Goal: Find contact information: Find specific fact

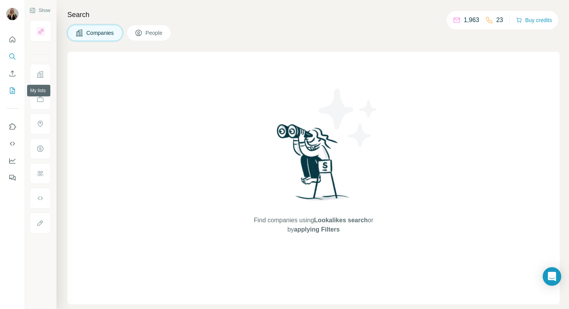
click at [10, 91] on icon "My lists" at bounding box center [13, 91] width 8 height 8
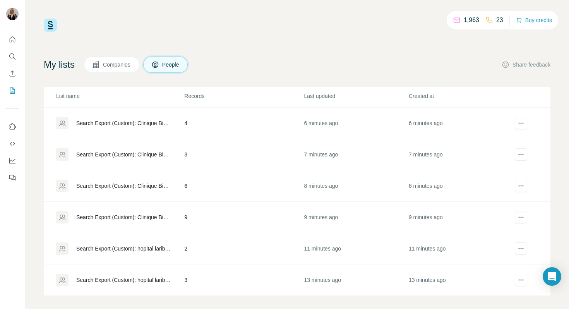
scroll to position [5, 0]
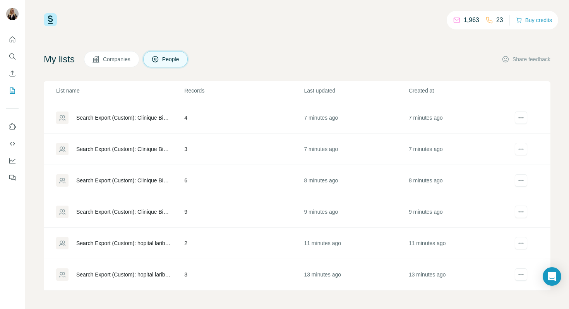
click at [151, 276] on div "Search Export (Custom): hopital lariboisi%25C3%25A8re - [DATE] 08:21" at bounding box center [123, 275] width 95 height 8
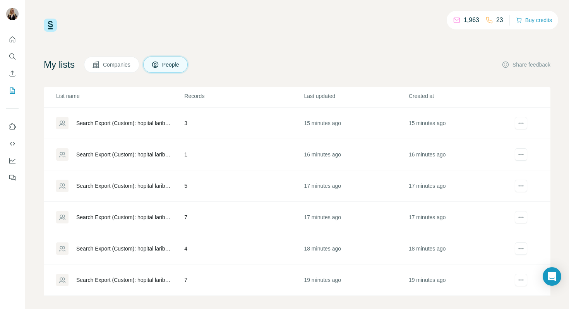
scroll to position [5, 0]
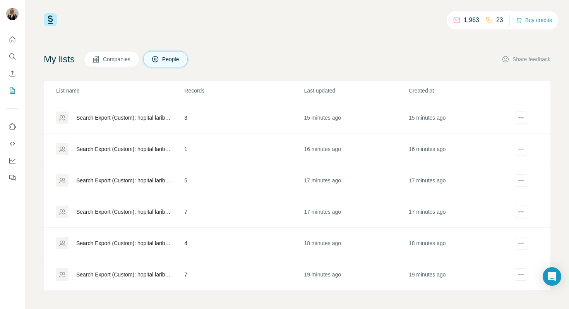
click at [171, 279] on div "Search Export (Custom): hopital lariboisi%25C3%25A8re - [DATE] 08:17" at bounding box center [119, 274] width 127 height 12
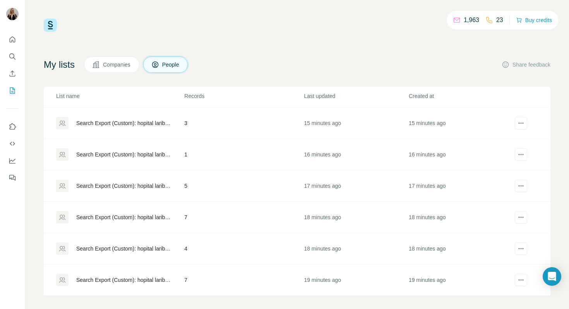
scroll to position [5, 0]
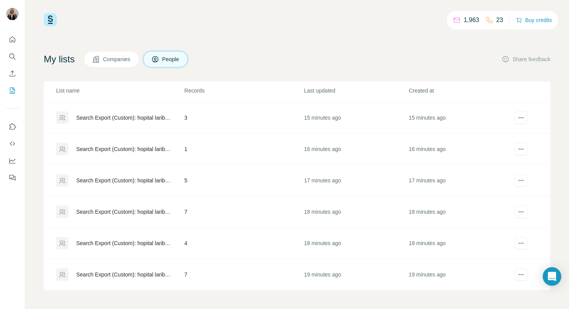
click at [226, 268] on td "7" at bounding box center [244, 274] width 120 height 31
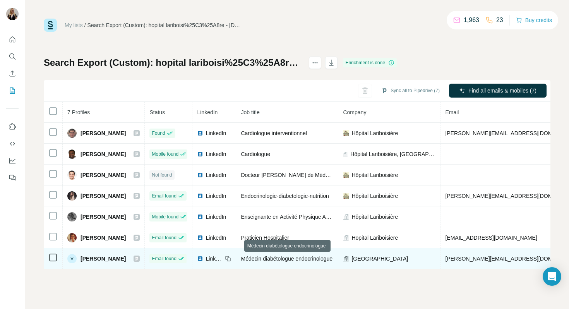
click at [252, 257] on span "Médecin diabétologue endocrinologue" at bounding box center [287, 258] width 92 height 6
copy tr "Médecin diabétologue endocrinologue"
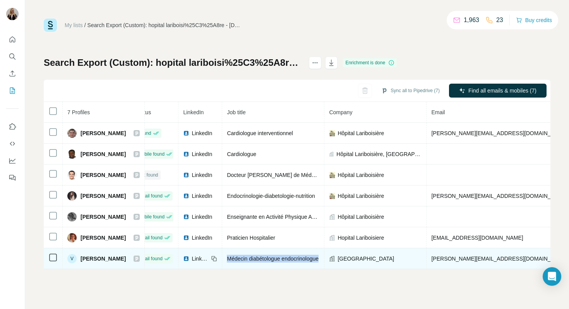
scroll to position [0, 34]
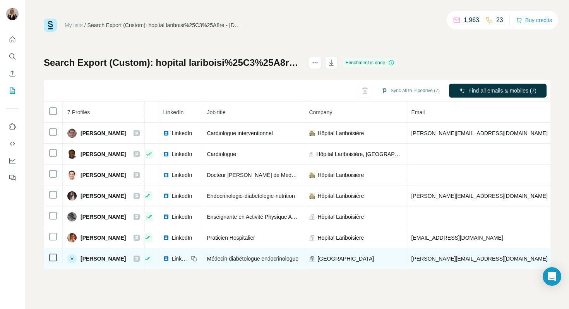
click at [423, 257] on span "[PERSON_NAME][EMAIL_ADDRESS][DOMAIN_NAME]" at bounding box center [479, 258] width 136 height 6
click at [457, 259] on span "[PERSON_NAME][EMAIL_ADDRESS][DOMAIN_NAME]" at bounding box center [479, 258] width 136 height 6
copy span "[PERSON_NAME][EMAIL_ADDRESS][DOMAIN_NAME]"
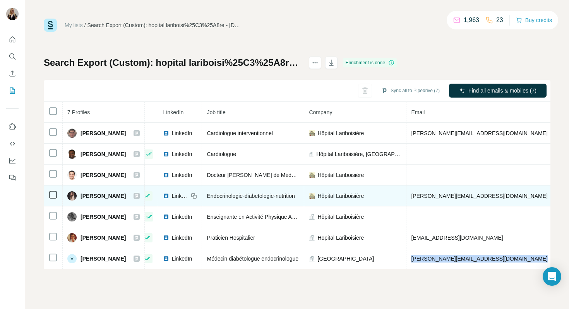
click at [422, 197] on span "[PERSON_NAME][EMAIL_ADDRESS][DOMAIN_NAME]" at bounding box center [479, 196] width 136 height 6
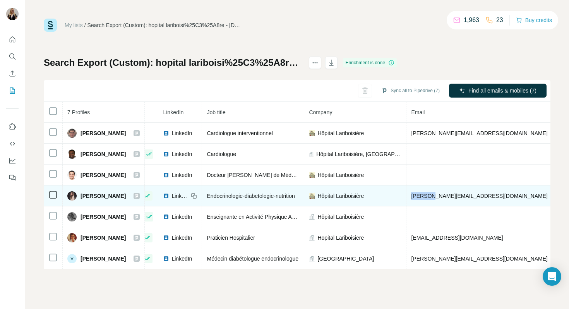
click at [422, 197] on span "[PERSON_NAME][EMAIL_ADDRESS][DOMAIN_NAME]" at bounding box center [479, 196] width 136 height 6
copy span "[PERSON_NAME][EMAIL_ADDRESS][DOMAIN_NAME]"
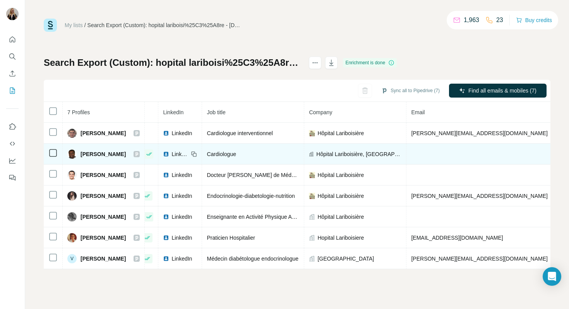
click at [228, 157] on span "Cardiologue" at bounding box center [221, 154] width 29 height 6
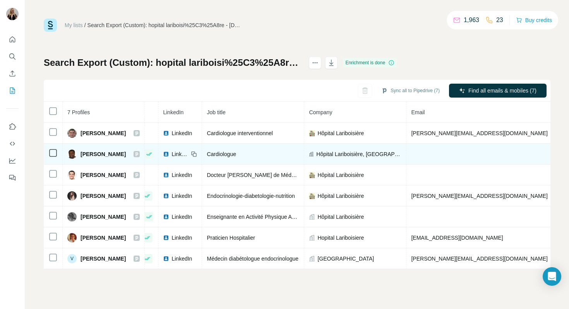
copy span "[PHONE_NUMBER]"
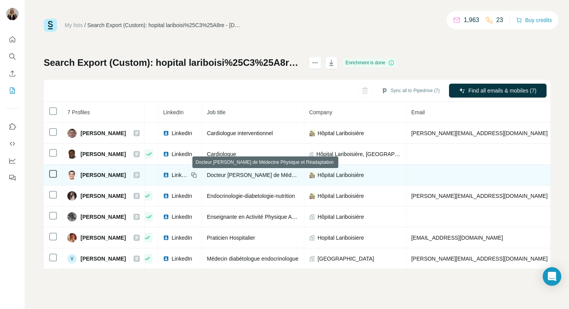
click at [287, 177] on span "Docteur [PERSON_NAME] de Médecine Physique et Réadaptation" at bounding box center [287, 175] width 161 height 6
copy span "Docteur [PERSON_NAME] de Médecine Physique et Réadaptation"
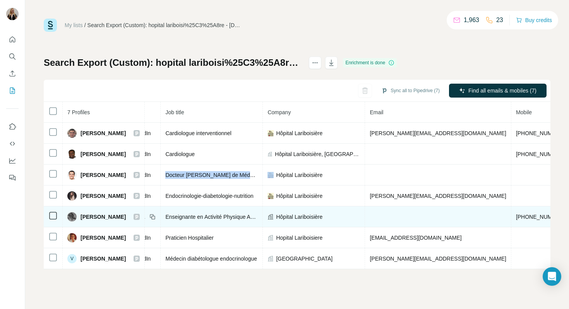
scroll to position [0, 132]
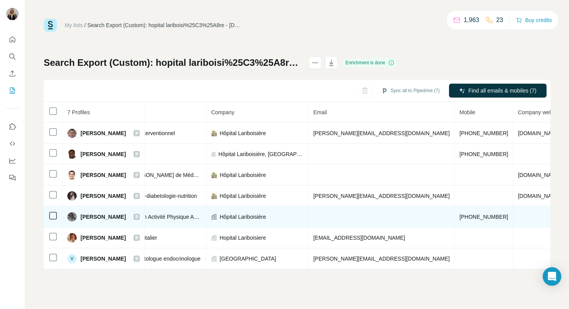
click at [459, 217] on span "[PHONE_NUMBER]" at bounding box center [483, 217] width 49 height 6
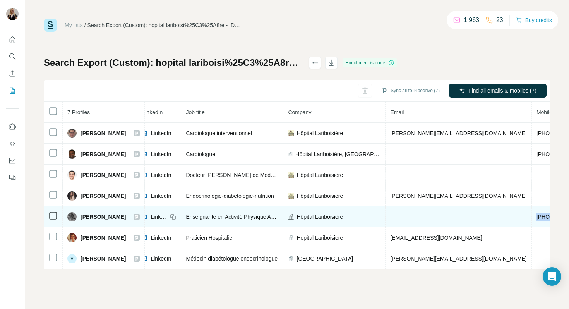
scroll to position [0, 47]
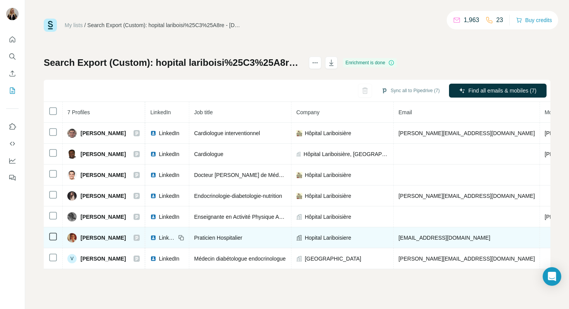
click at [414, 238] on span "[EMAIL_ADDRESS][DOMAIN_NAME]" at bounding box center [444, 238] width 92 height 6
copy span "[EMAIL_ADDRESS][DOMAIN_NAME]"
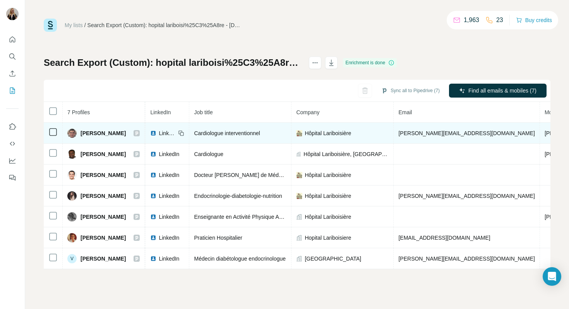
click at [427, 134] on span "[PERSON_NAME][EMAIL_ADDRESS][DOMAIN_NAME]" at bounding box center [466, 133] width 136 height 6
copy span "[PERSON_NAME][EMAIL_ADDRESS][DOMAIN_NAME]"
click at [545, 130] on span "[PHONE_NUMBER]" at bounding box center [569, 133] width 49 height 6
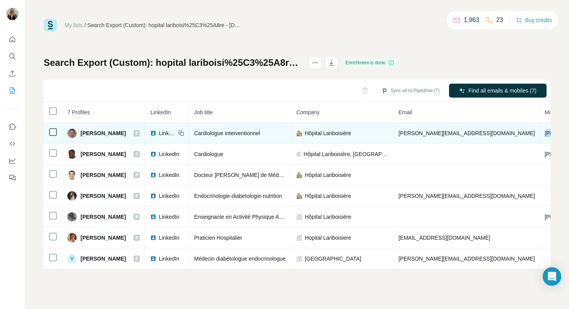
click at [545, 130] on span "[PHONE_NUMBER]" at bounding box center [569, 133] width 49 height 6
copy span "[PHONE_NUMBER]"
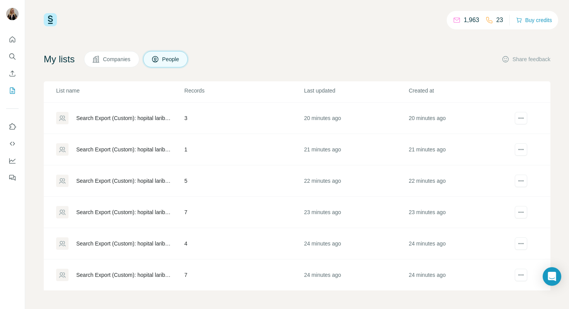
scroll to position [280, 0]
click at [492, 304] on div "Delete list" at bounding box center [495, 304] width 96 height 14
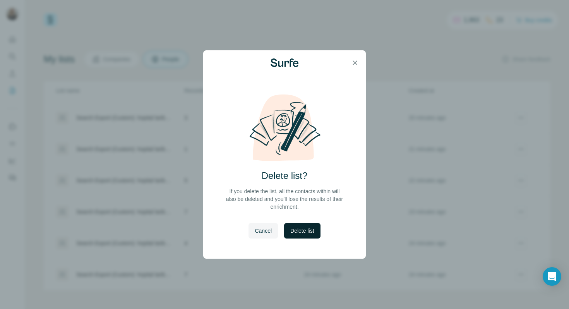
click at [311, 232] on span "Delete list" at bounding box center [302, 231] width 24 height 8
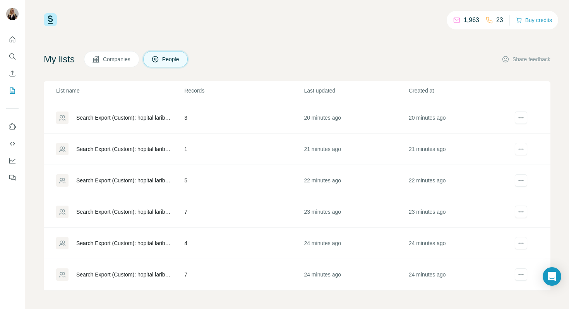
scroll to position [249, 0]
click at [220, 272] on td "4" at bounding box center [244, 274] width 120 height 31
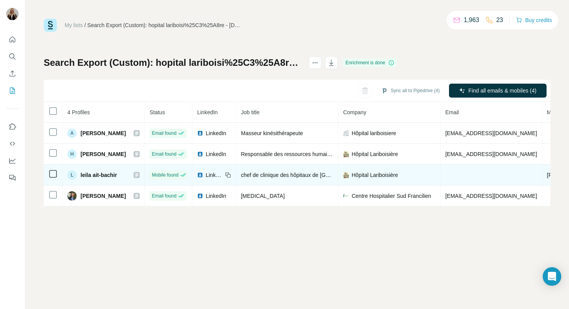
click at [285, 177] on span "chef de clinique des hôpitaux de [GEOGRAPHIC_DATA]" at bounding box center [308, 175] width 135 height 6
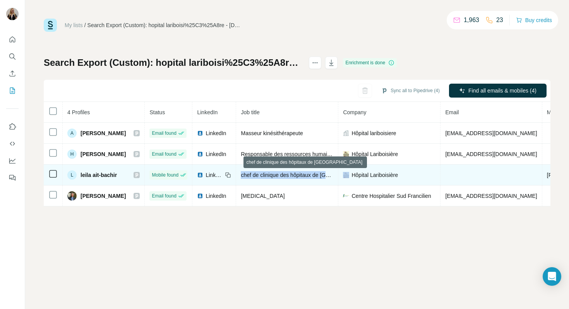
click at [285, 177] on span "chef de clinique des hôpitaux de [GEOGRAPHIC_DATA]" at bounding box center [308, 175] width 135 height 6
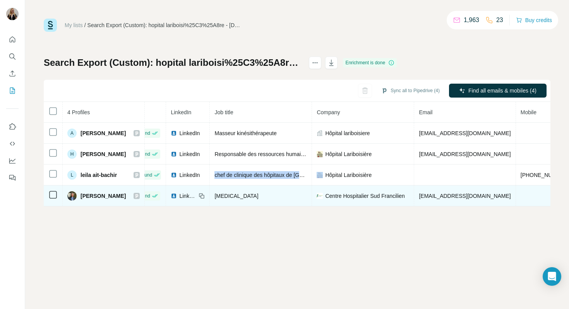
scroll to position [0, 49]
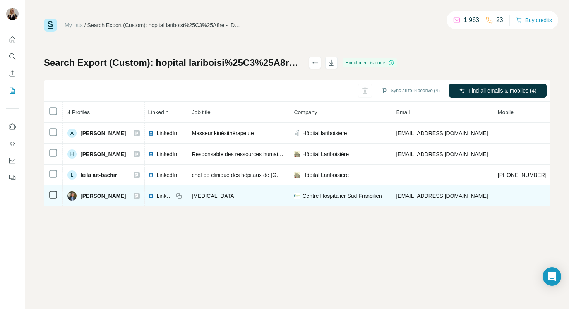
click at [423, 193] on span "[EMAIL_ADDRESS][DOMAIN_NAME]" at bounding box center [442, 196] width 92 height 6
copy span "[EMAIL_ADDRESS][DOMAIN_NAME]"
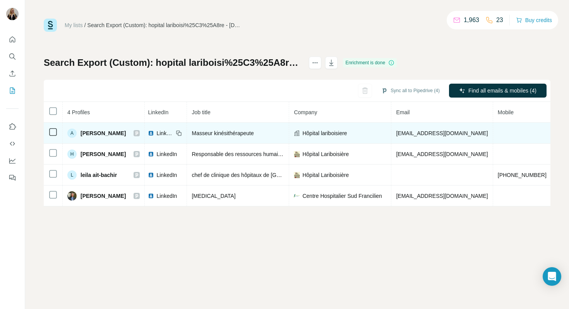
click at [420, 133] on span "[EMAIL_ADDRESS][DOMAIN_NAME]" at bounding box center [442, 133] width 92 height 6
copy span "[EMAIL_ADDRESS][DOMAIN_NAME]"
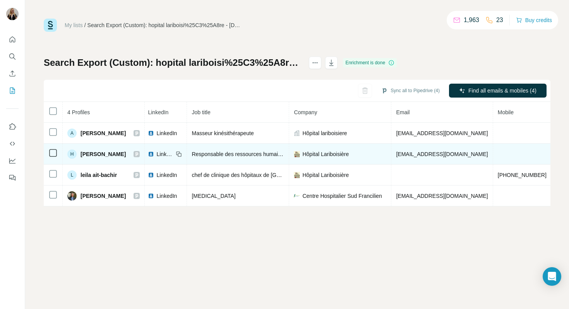
click at [259, 157] on span "Responsable des ressources humaines" at bounding box center [239, 154] width 95 height 6
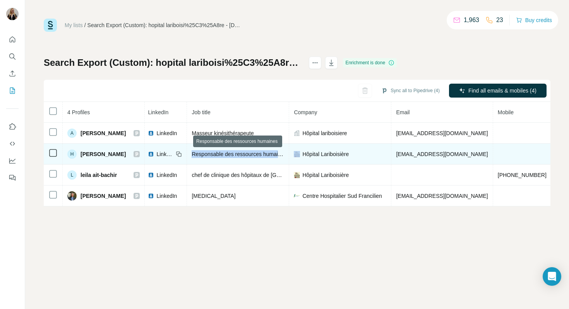
click at [259, 157] on span "Responsable des ressources humaines" at bounding box center [239, 154] width 95 height 6
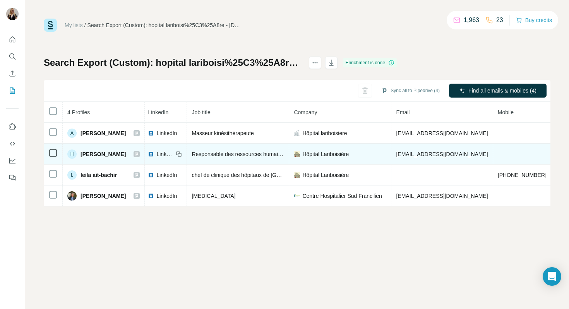
click at [438, 153] on span "[EMAIL_ADDRESS][DOMAIN_NAME]" at bounding box center [442, 154] width 92 height 6
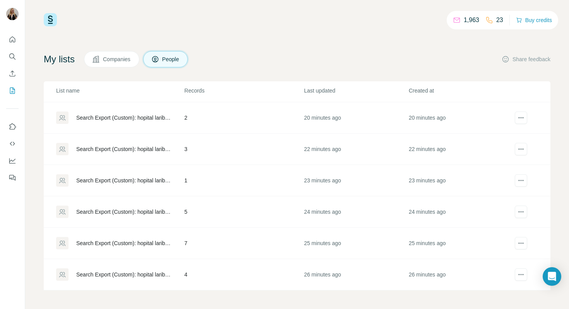
scroll to position [249, 0]
click at [486, 308] on div "Delete list" at bounding box center [495, 304] width 96 height 14
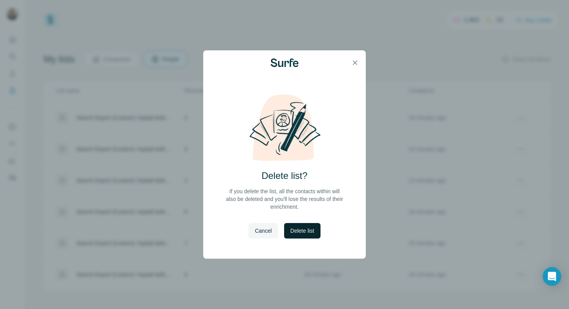
click at [306, 230] on span "Delete list" at bounding box center [302, 231] width 24 height 8
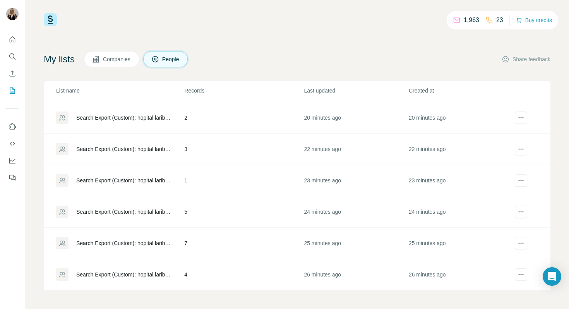
scroll to position [218, 0]
click at [177, 276] on div "Search Export (Custom): hopital lariboisi%25C3%25A8re - [DATE] 08:18" at bounding box center [119, 274] width 127 height 12
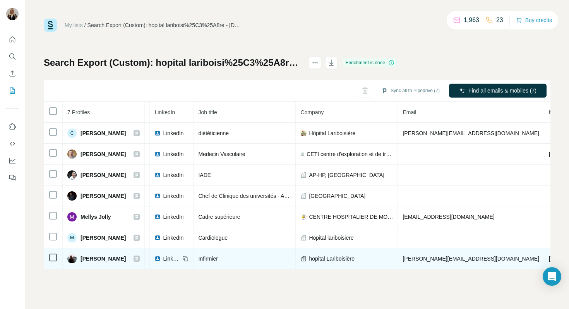
scroll to position [0, 71]
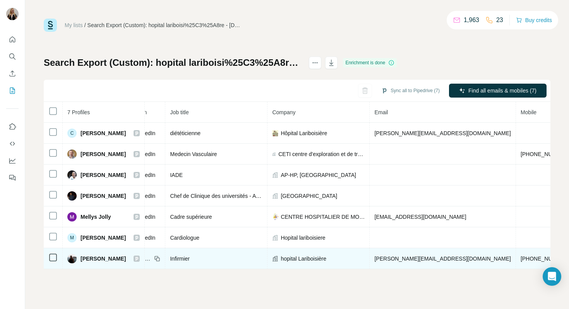
click at [430, 257] on span "[PERSON_NAME][EMAIL_ADDRESS][DOMAIN_NAME]" at bounding box center [442, 258] width 136 height 6
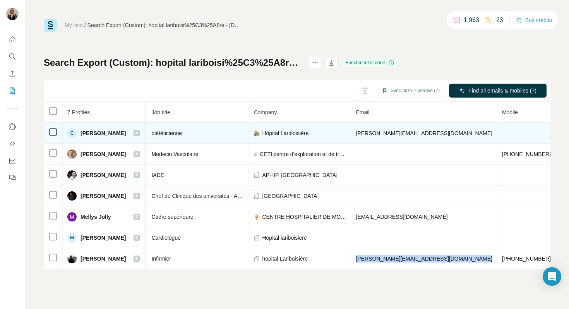
scroll to position [0, 97]
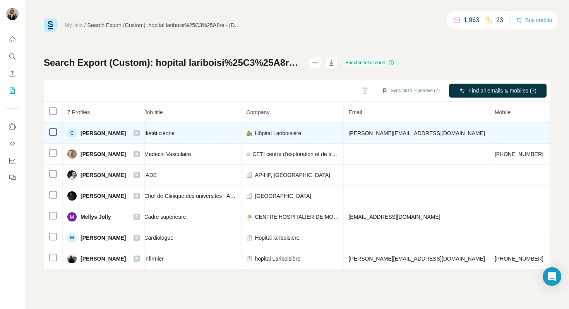
click at [417, 132] on span "[PERSON_NAME][EMAIL_ADDRESS][DOMAIN_NAME]" at bounding box center [416, 133] width 136 height 6
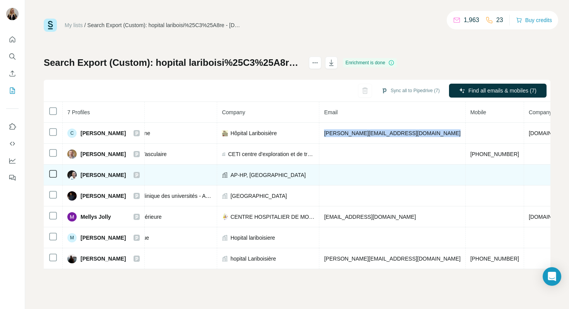
scroll to position [0, 151]
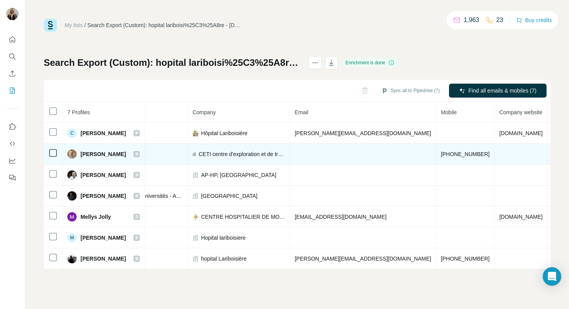
click at [447, 158] on td "[PHONE_NUMBER]" at bounding box center [465, 154] width 58 height 21
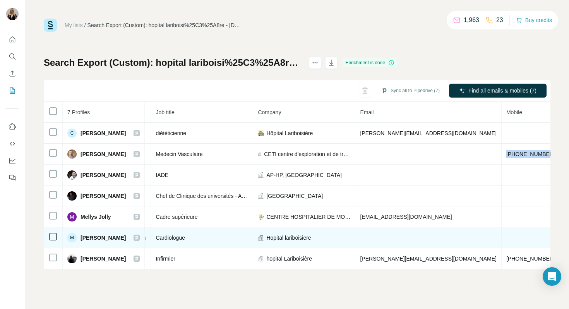
scroll to position [0, 94]
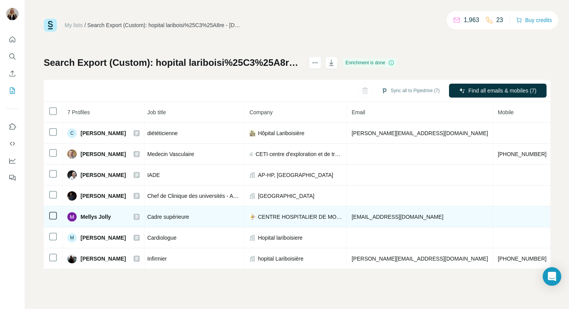
click at [410, 217] on span "[EMAIL_ADDRESS][DOMAIN_NAME]" at bounding box center [397, 217] width 92 height 6
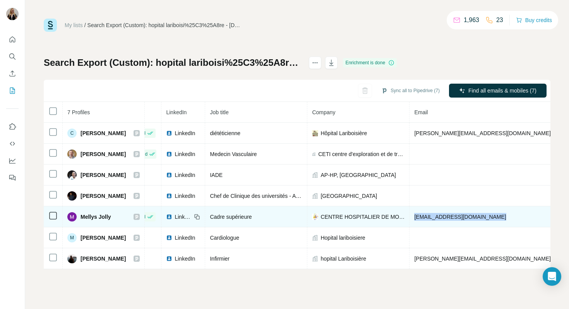
scroll to position [0, 0]
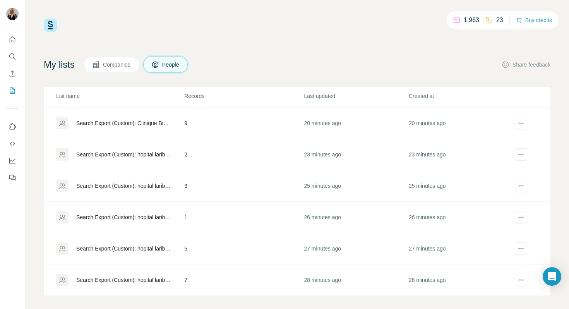
scroll to position [5, 0]
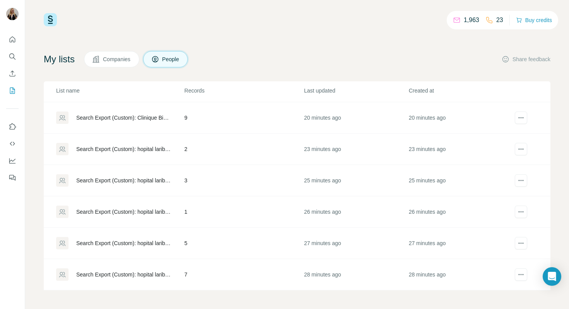
click at [211, 239] on td "5" at bounding box center [244, 243] width 120 height 31
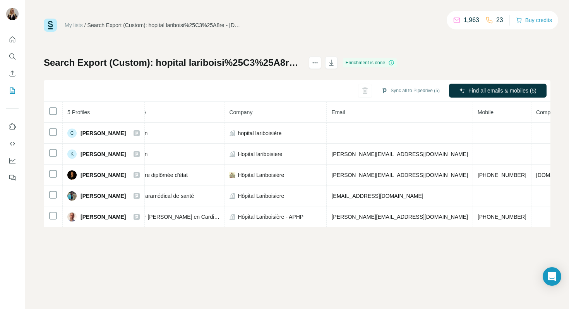
scroll to position [0, 148]
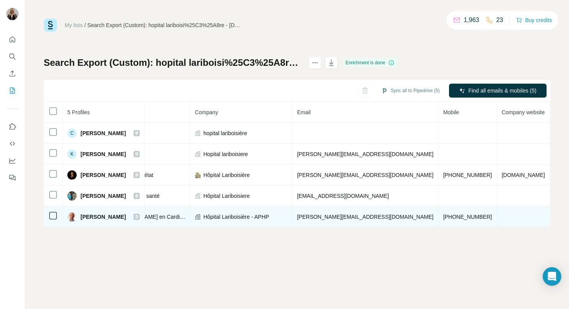
click at [350, 219] on span "[PERSON_NAME][EMAIL_ADDRESS][DOMAIN_NAME]" at bounding box center [365, 217] width 136 height 6
click at [439, 225] on td "[PHONE_NUMBER]" at bounding box center [468, 216] width 58 height 21
click at [443, 219] on span "[PHONE_NUMBER]" at bounding box center [467, 217] width 49 height 6
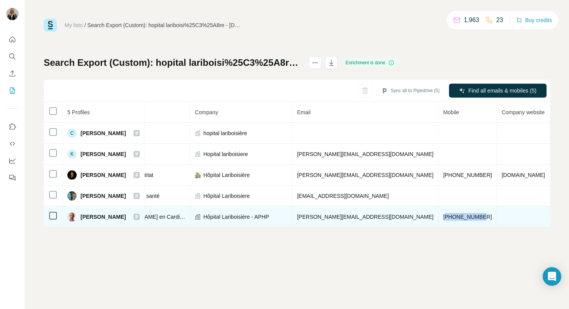
click at [443, 219] on span "[PHONE_NUMBER]" at bounding box center [467, 217] width 49 height 6
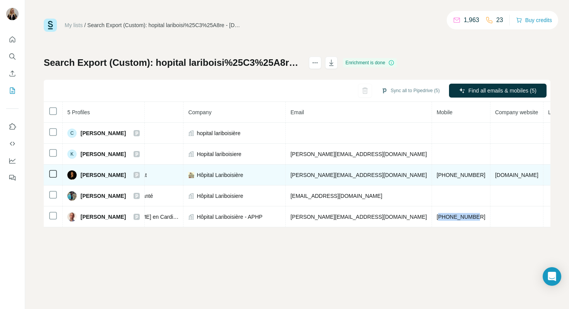
scroll to position [0, 172]
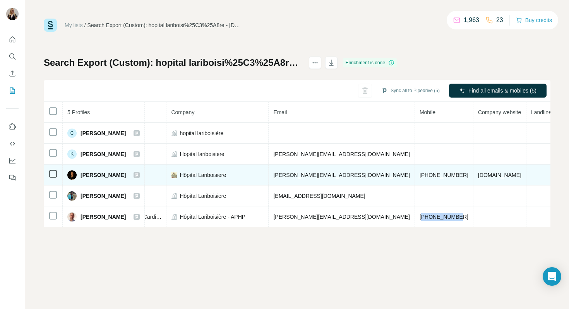
click at [317, 173] on span "[PERSON_NAME][EMAIL_ADDRESS][DOMAIN_NAME]" at bounding box center [341, 175] width 136 height 6
click at [420, 176] on span "[PHONE_NUMBER]" at bounding box center [444, 175] width 49 height 6
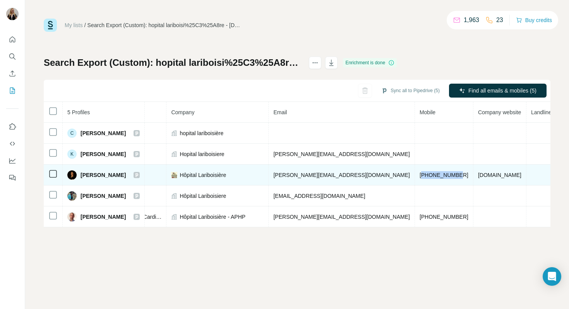
click at [420, 176] on span "[PHONE_NUMBER]" at bounding box center [444, 175] width 49 height 6
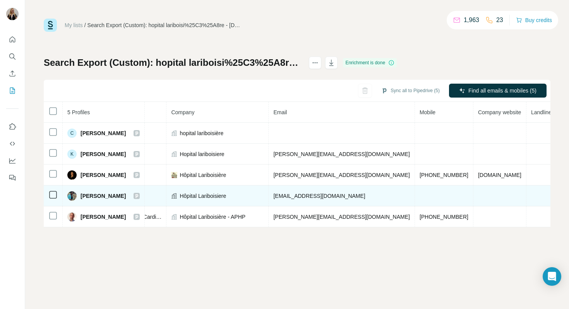
click at [292, 195] on span "[EMAIL_ADDRESS][DOMAIN_NAME]" at bounding box center [319, 196] width 92 height 6
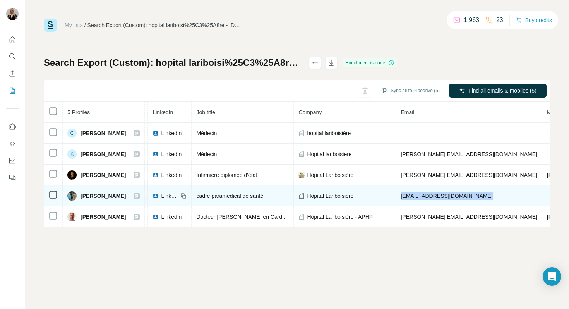
scroll to position [0, 43]
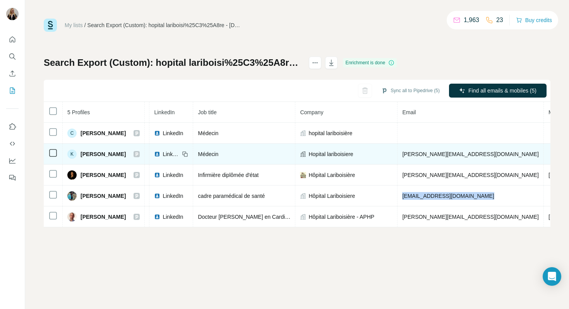
click at [423, 154] on span "[PERSON_NAME][EMAIL_ADDRESS][DOMAIN_NAME]" at bounding box center [470, 154] width 136 height 6
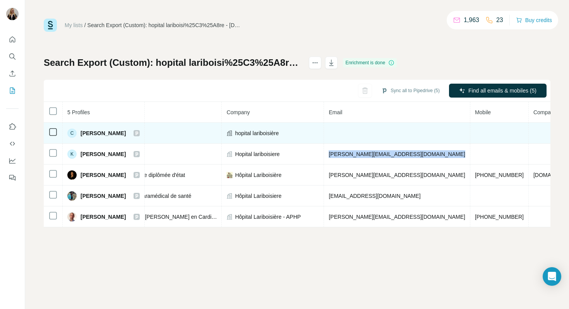
scroll to position [0, 0]
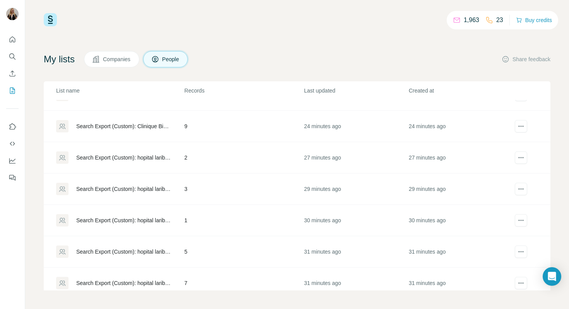
scroll to position [218, 0]
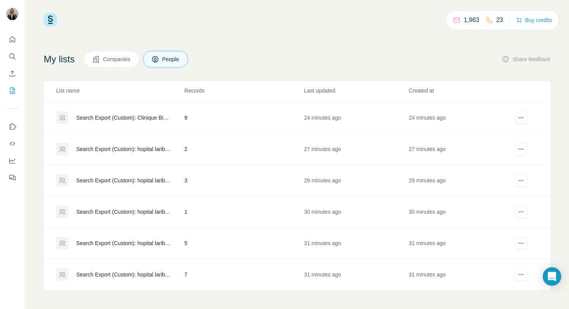
click at [221, 244] on td "5" at bounding box center [244, 243] width 120 height 31
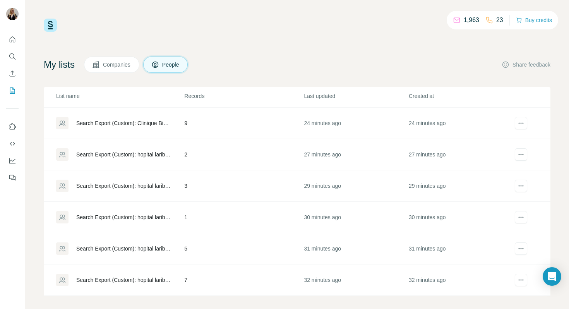
scroll to position [5, 0]
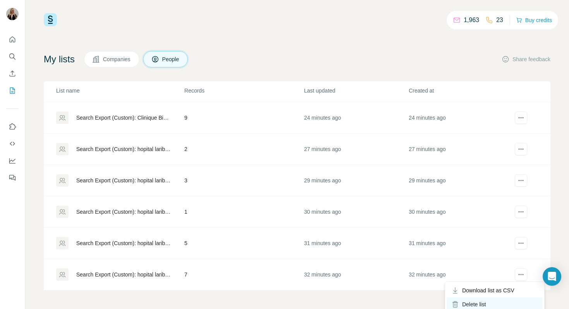
click at [496, 306] on div "Delete list" at bounding box center [495, 304] width 96 height 14
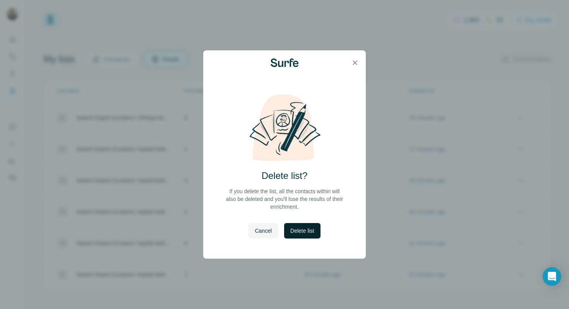
click at [302, 231] on span "Delete list" at bounding box center [302, 231] width 24 height 8
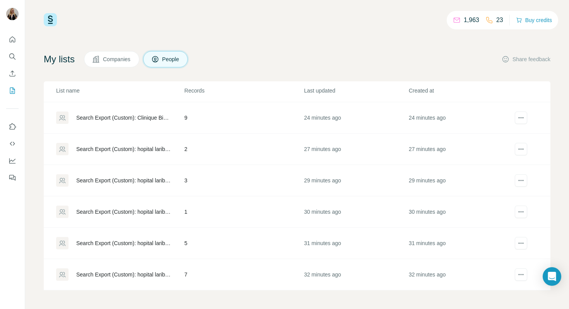
click at [387, 215] on td "30 minutes ago" at bounding box center [355, 211] width 105 height 31
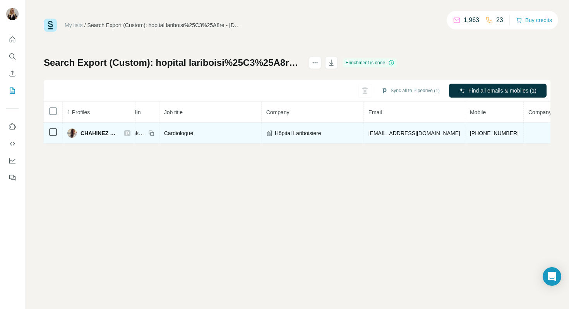
scroll to position [0, 75]
click at [397, 134] on span "[EMAIL_ADDRESS][DOMAIN_NAME]" at bounding box center [406, 133] width 92 height 6
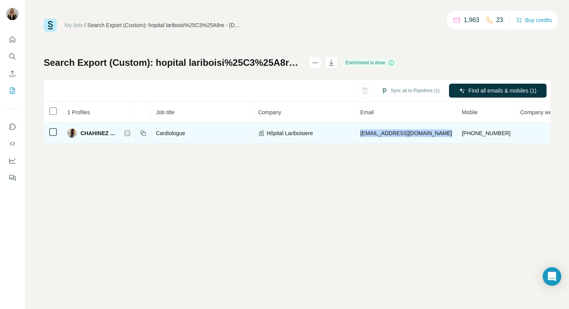
click at [397, 134] on span "[EMAIL_ADDRESS][DOMAIN_NAME]" at bounding box center [406, 133] width 92 height 6
click at [462, 133] on span "[PHONE_NUMBER]" at bounding box center [486, 133] width 49 height 6
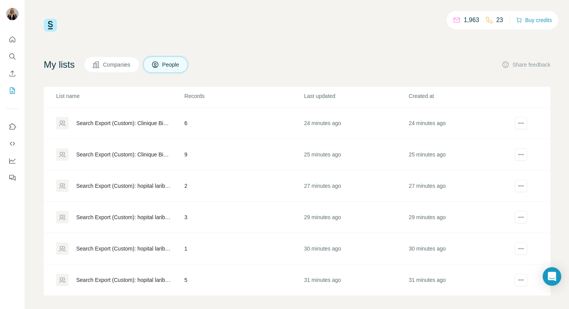
scroll to position [5, 0]
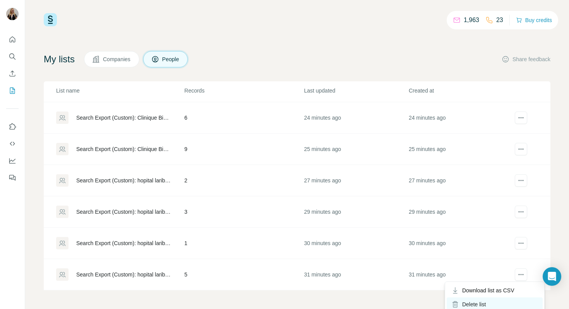
click at [495, 303] on div "Delete list" at bounding box center [495, 304] width 96 height 14
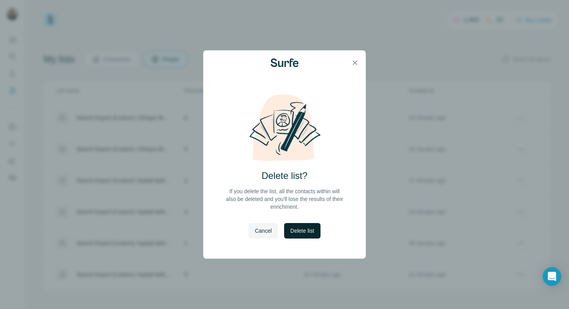
click at [294, 232] on span "Delete list" at bounding box center [302, 231] width 24 height 8
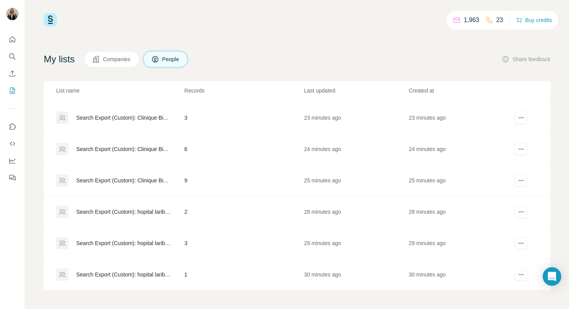
scroll to position [155, 0]
click at [501, 302] on div "Delete list" at bounding box center [495, 304] width 96 height 14
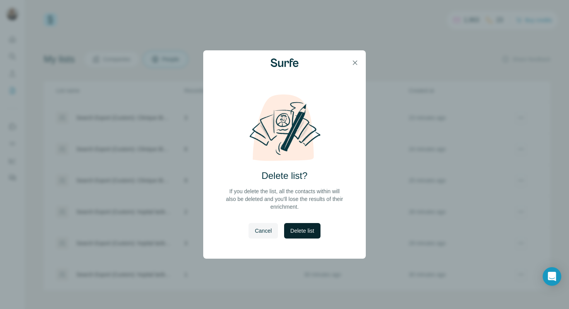
click at [301, 229] on span "Delete list" at bounding box center [302, 231] width 24 height 8
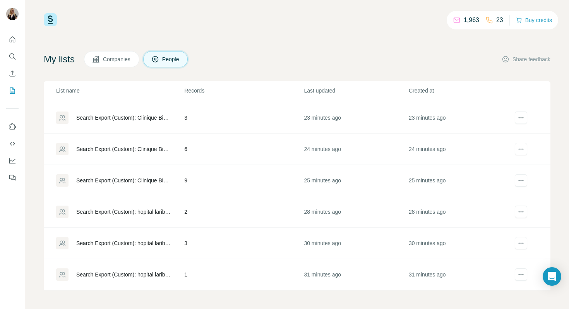
scroll to position [123, 0]
click at [208, 274] on td "3" at bounding box center [244, 274] width 120 height 31
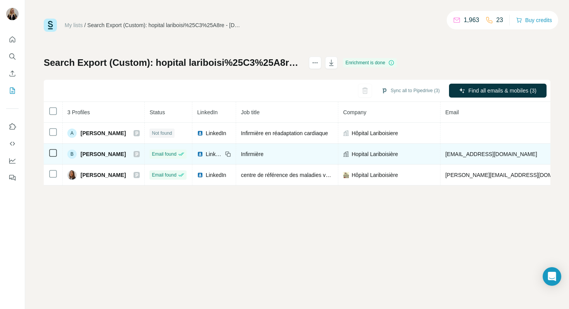
click at [491, 155] on span "[EMAIL_ADDRESS][DOMAIN_NAME]" at bounding box center [491, 154] width 92 height 6
click at [491, 154] on span "[EMAIL_ADDRESS][DOMAIN_NAME]" at bounding box center [491, 154] width 92 height 6
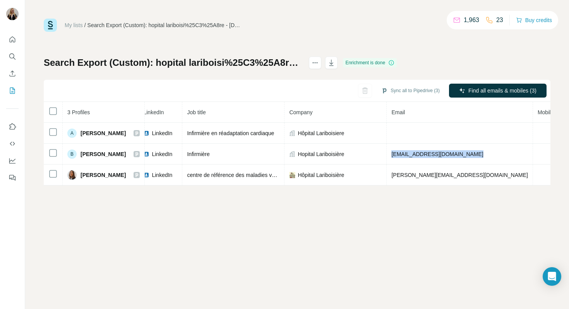
scroll to position [0, 63]
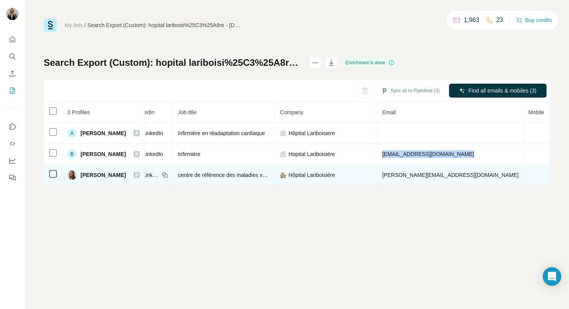
click at [427, 177] on span "[PERSON_NAME][EMAIL_ADDRESS][DOMAIN_NAME]" at bounding box center [450, 175] width 136 height 6
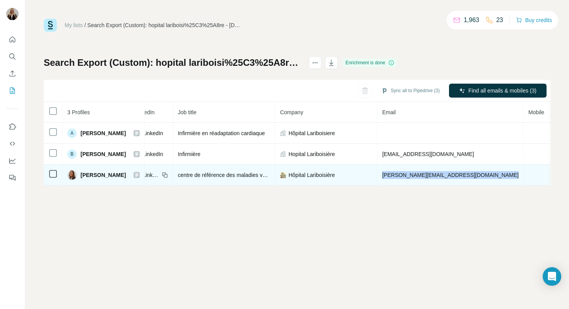
click at [427, 177] on span "[PERSON_NAME][EMAIL_ADDRESS][DOMAIN_NAME]" at bounding box center [450, 175] width 136 height 6
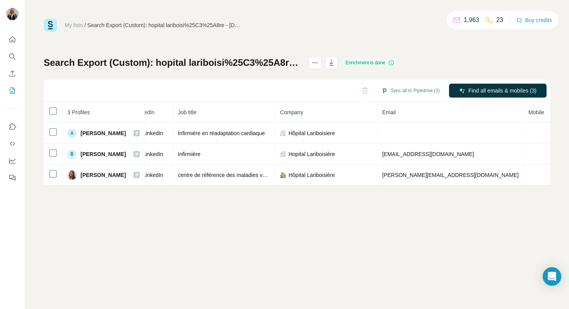
click at [221, 190] on div "My lists / Search Export (Custom): hopital lariboisi%25C3%25A8re - [DATE] 08:21…" at bounding box center [297, 154] width 544 height 309
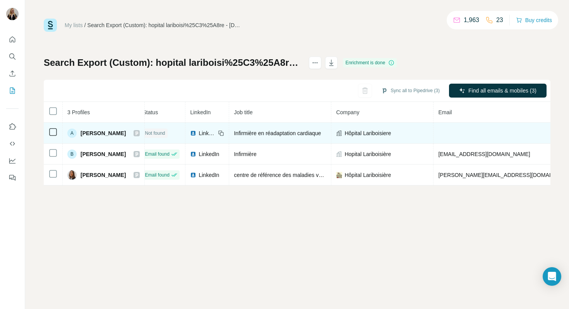
scroll to position [0, 0]
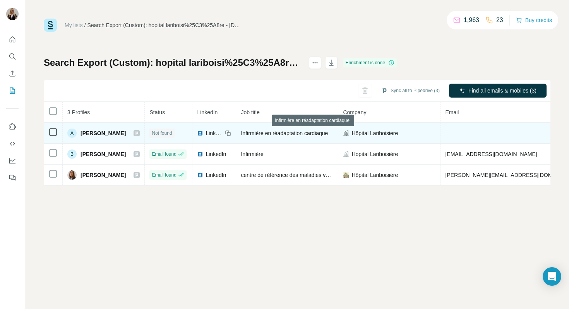
click at [297, 131] on span "Infirmière en réadaptation cardiaque" at bounding box center [284, 133] width 87 height 6
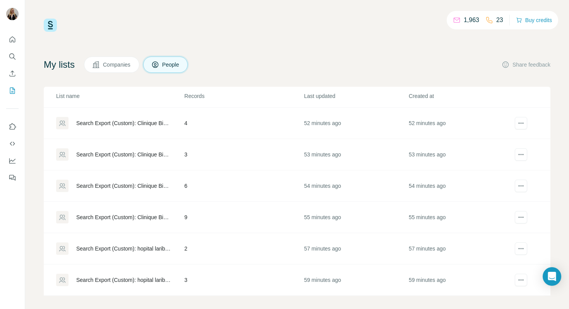
scroll to position [5, 0]
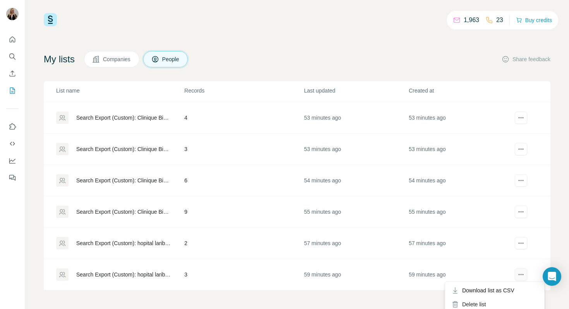
click at [519, 274] on icon "actions" at bounding box center [521, 275] width 8 height 8
click at [495, 304] on div "Delete list" at bounding box center [495, 304] width 96 height 14
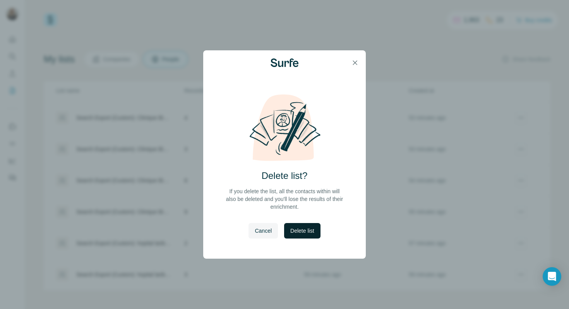
click at [314, 237] on button "Delete list" at bounding box center [302, 230] width 36 height 15
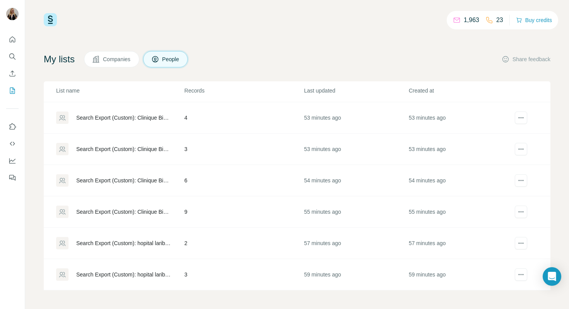
click at [241, 247] on td "2" at bounding box center [244, 243] width 120 height 31
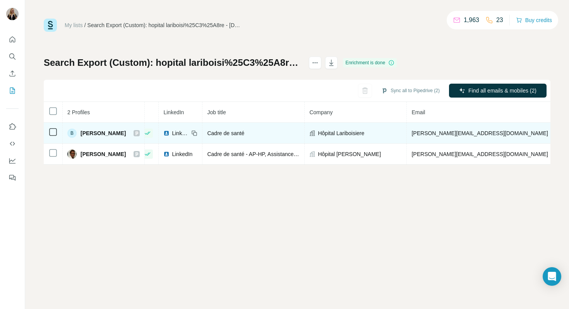
scroll to position [0, 37]
click at [417, 135] on span "[PERSON_NAME][EMAIL_ADDRESS][DOMAIN_NAME]" at bounding box center [476, 133] width 136 height 6
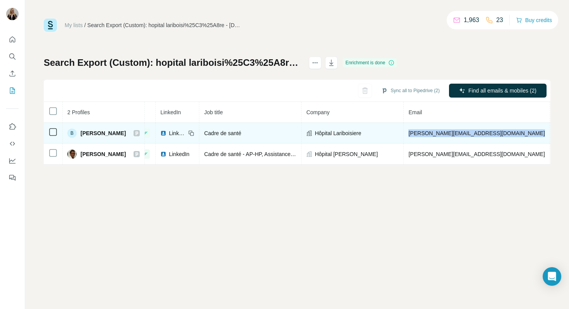
click at [417, 135] on span "[PERSON_NAME][EMAIL_ADDRESS][DOMAIN_NAME]" at bounding box center [476, 133] width 136 height 6
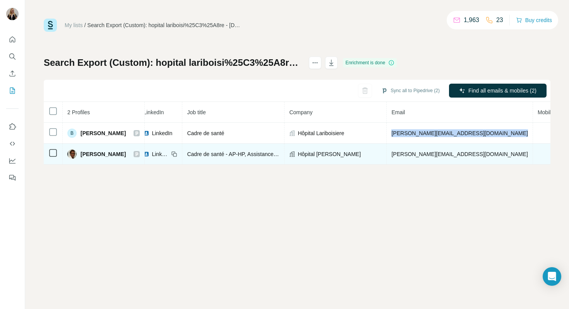
scroll to position [0, 56]
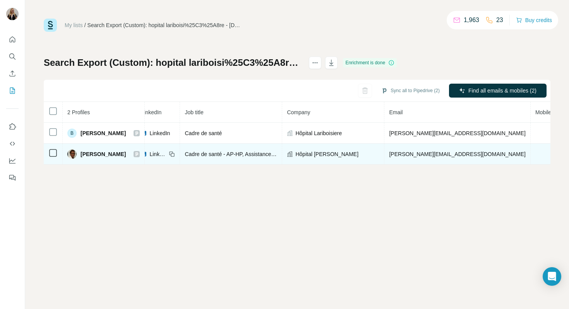
click at [410, 151] on span "[PERSON_NAME][EMAIL_ADDRESS][DOMAIN_NAME]" at bounding box center [457, 154] width 136 height 6
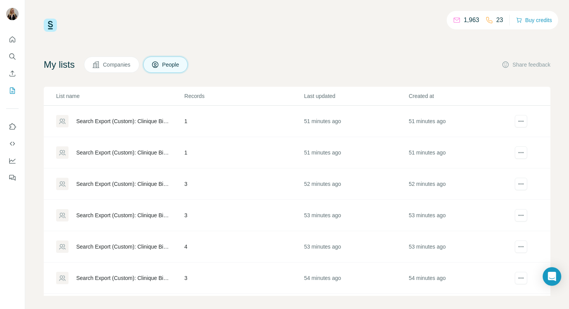
scroll to position [92, 0]
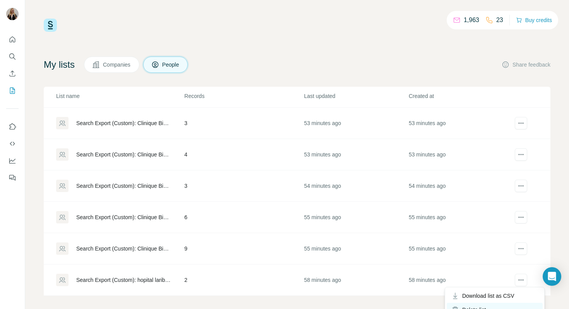
click at [496, 306] on div "Delete list" at bounding box center [495, 310] width 96 height 14
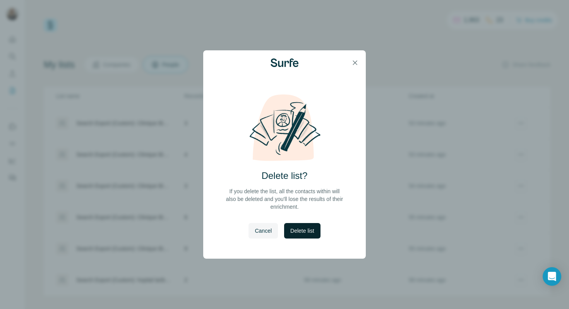
click at [295, 229] on span "Delete list" at bounding box center [302, 231] width 24 height 8
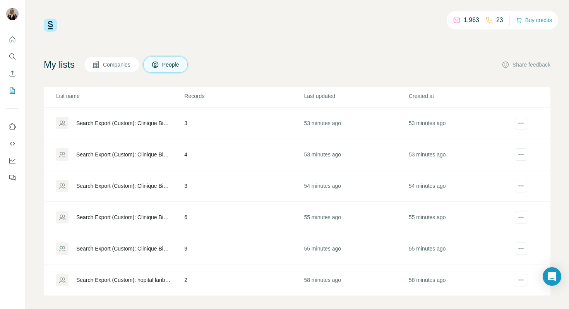
scroll to position [61, 0]
click at [213, 282] on td "9" at bounding box center [244, 279] width 120 height 31
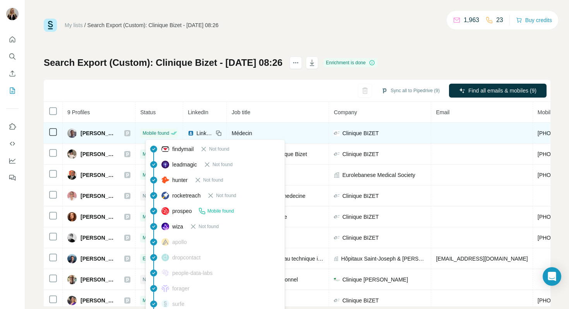
scroll to position [5, 0]
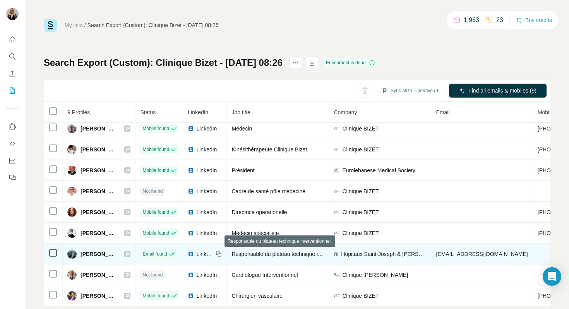
click at [259, 253] on span "Responsable du plateau technique interventionnel" at bounding box center [291, 254] width 120 height 6
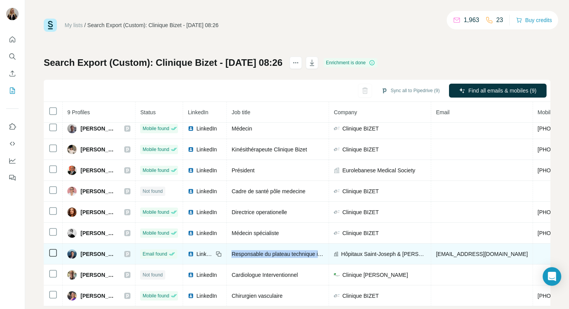
click at [457, 253] on span "[EMAIL_ADDRESS][DOMAIN_NAME]" at bounding box center [482, 254] width 92 height 6
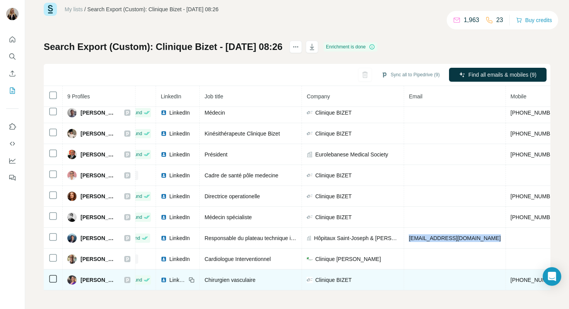
scroll to position [5, 31]
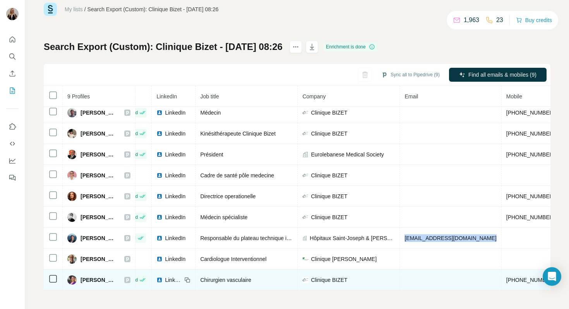
click at [506, 279] on span "[PHONE_NUMBER]" at bounding box center [530, 280] width 49 height 6
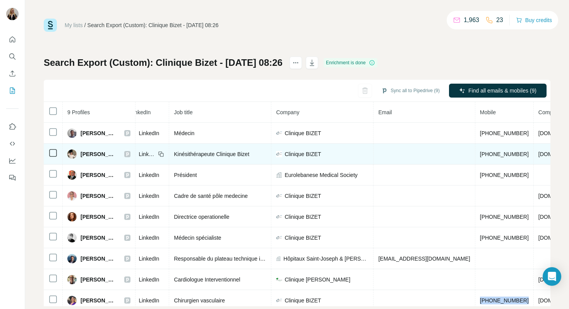
scroll to position [0, 89]
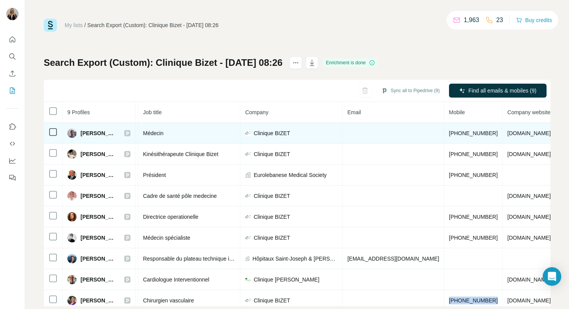
click at [449, 134] on span "[PHONE_NUMBER]" at bounding box center [473, 133] width 49 height 6
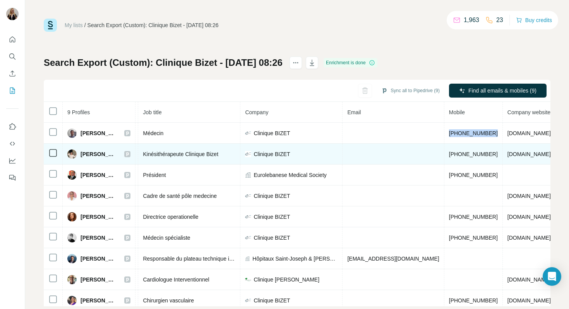
scroll to position [5, 89]
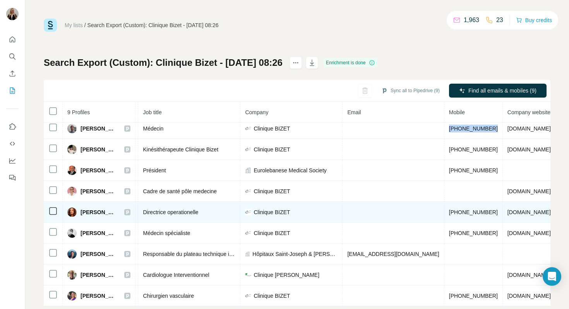
click at [449, 215] on span "[PHONE_NUMBER]" at bounding box center [473, 212] width 49 height 6
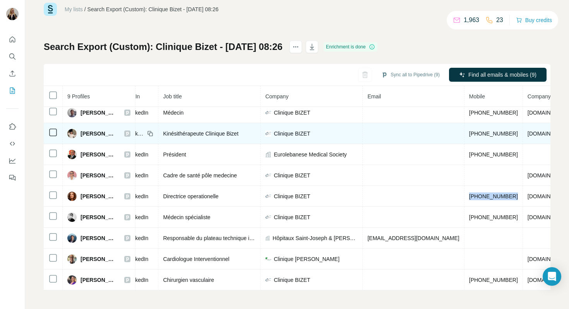
scroll to position [5, 126]
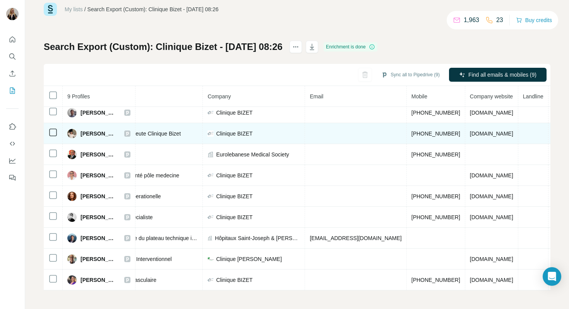
click at [411, 132] on span "[PHONE_NUMBER]" at bounding box center [435, 133] width 49 height 6
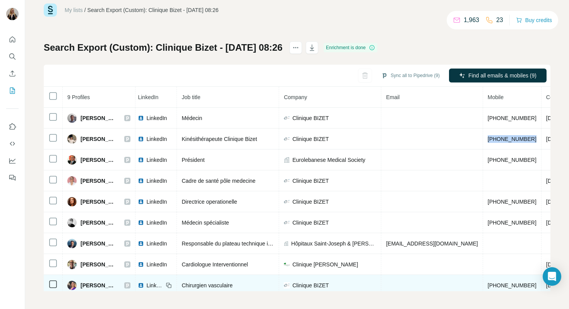
scroll to position [16, 0]
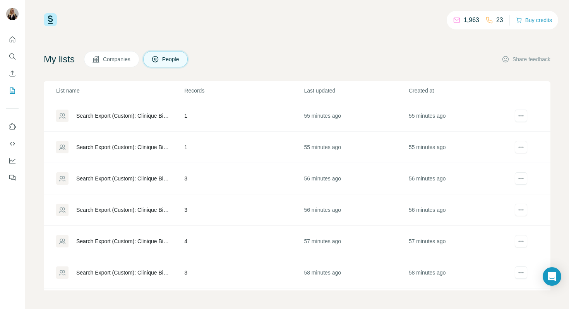
scroll to position [61, 0]
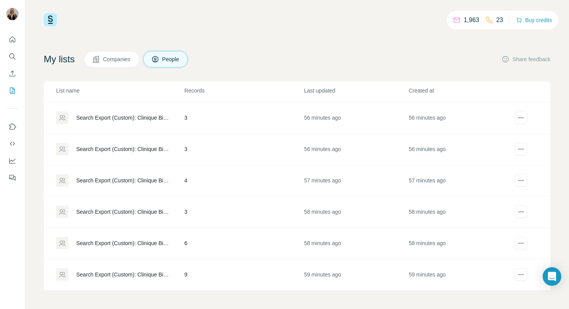
click at [436, 237] on td "58 minutes ago" at bounding box center [460, 243] width 105 height 31
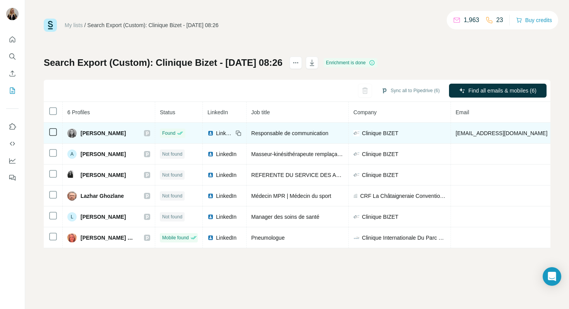
click at [471, 132] on span "[EMAIL_ADDRESS][DOMAIN_NAME]" at bounding box center [502, 133] width 92 height 6
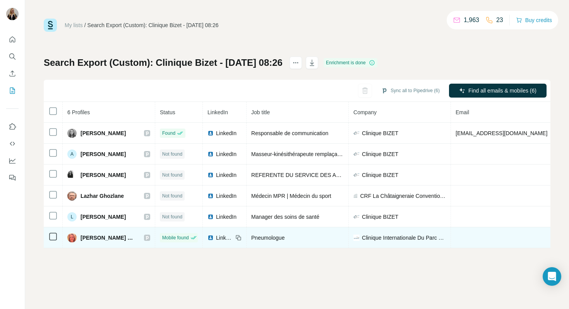
scroll to position [0, 63]
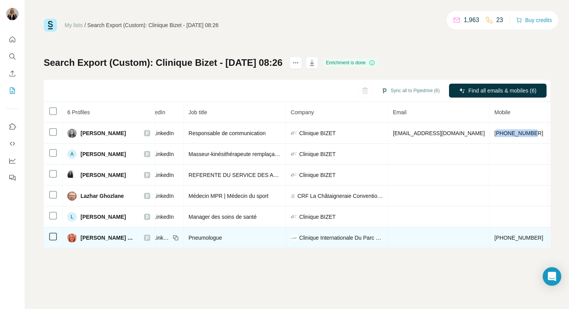
click at [494, 237] on span "[PHONE_NUMBER]" at bounding box center [518, 238] width 49 height 6
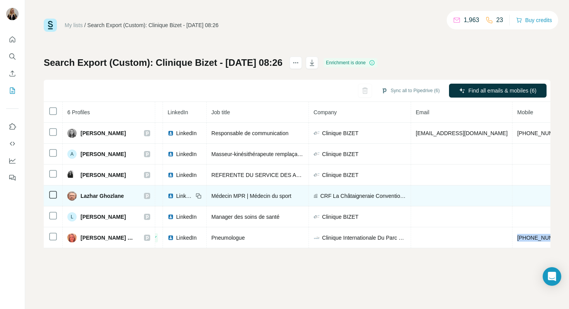
scroll to position [0, 34]
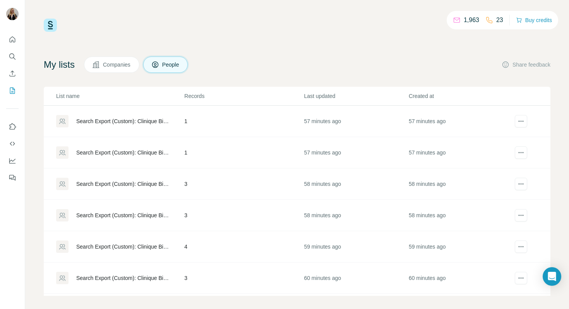
scroll to position [61, 0]
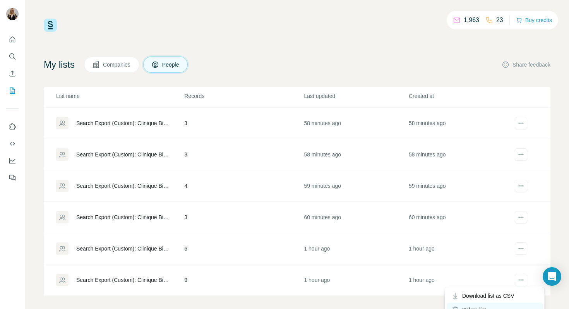
click at [495, 305] on div "Delete list" at bounding box center [495, 310] width 96 height 14
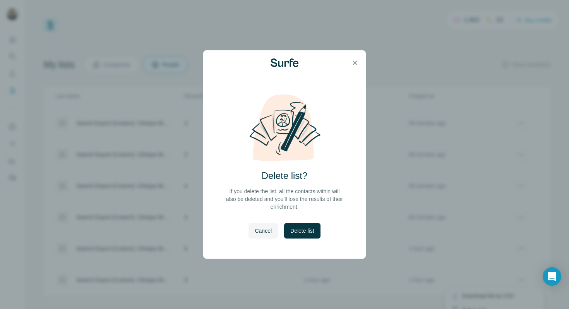
click at [306, 233] on span "Delete list" at bounding box center [302, 231] width 24 height 8
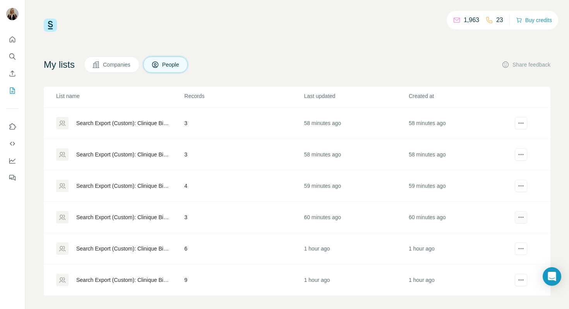
scroll to position [29, 0]
click at [504, 305] on div "Delete list" at bounding box center [495, 310] width 96 height 14
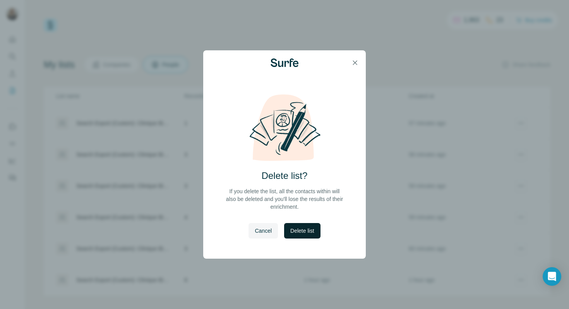
click at [294, 231] on span "Delete list" at bounding box center [302, 231] width 24 height 8
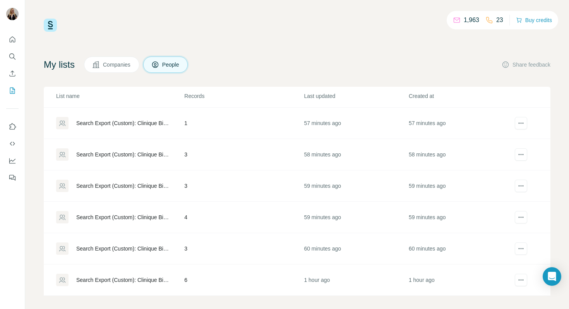
click at [215, 249] on td "3" at bounding box center [244, 248] width 120 height 31
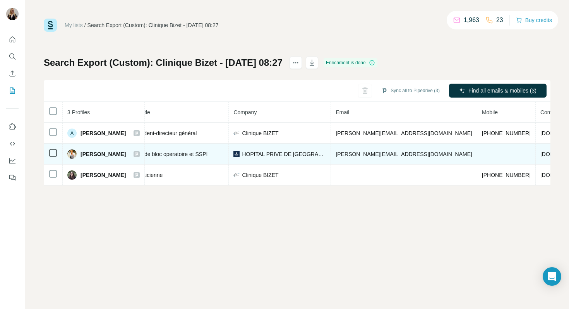
scroll to position [0, 133]
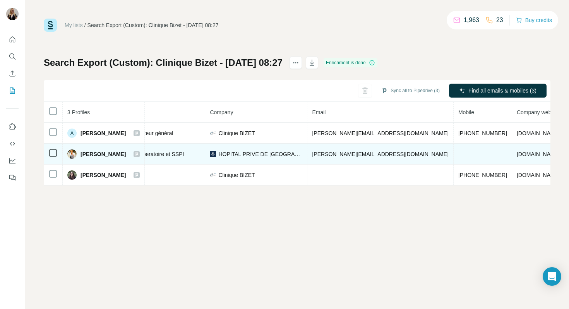
click at [350, 152] on span "[PERSON_NAME][EMAIL_ADDRESS][DOMAIN_NAME]" at bounding box center [380, 154] width 136 height 6
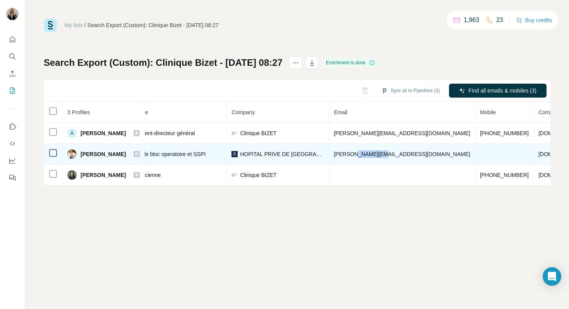
scroll to position [0, 152]
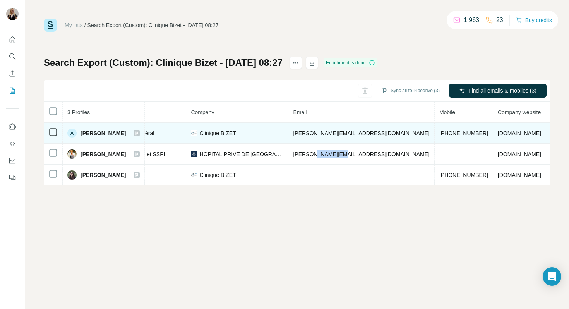
click at [309, 136] on span "[PERSON_NAME][EMAIL_ADDRESS][DOMAIN_NAME]" at bounding box center [361, 133] width 136 height 6
click at [439, 131] on span "[PHONE_NUMBER]" at bounding box center [463, 133] width 49 height 6
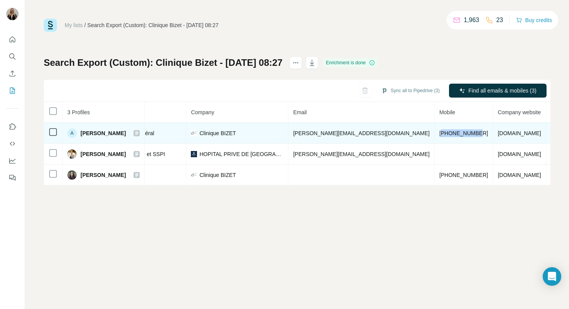
click at [439, 131] on span "[PHONE_NUMBER]" at bounding box center [463, 133] width 49 height 6
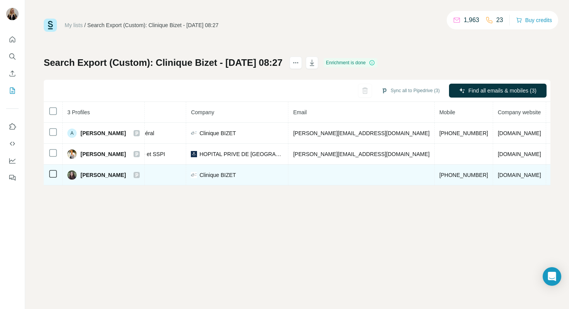
click at [439, 177] on span "[PHONE_NUMBER]" at bounding box center [463, 175] width 49 height 6
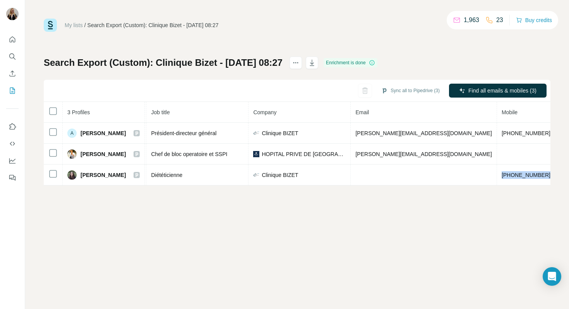
scroll to position [0, 75]
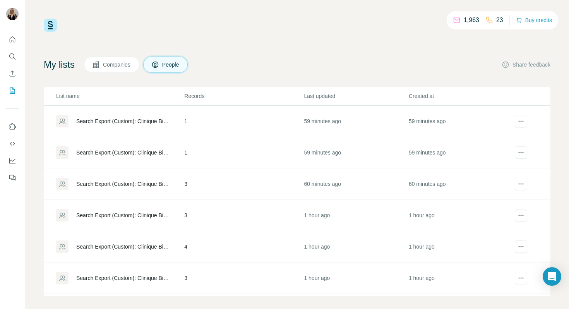
scroll to position [5, 0]
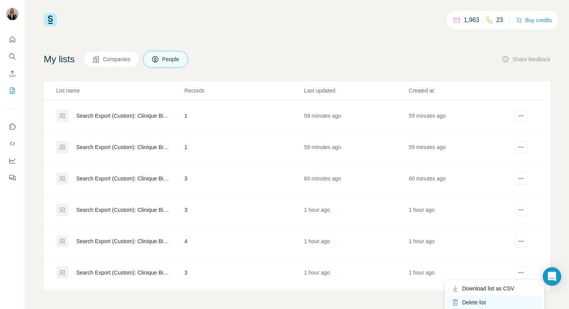
click at [488, 299] on div "Delete list" at bounding box center [495, 302] width 96 height 14
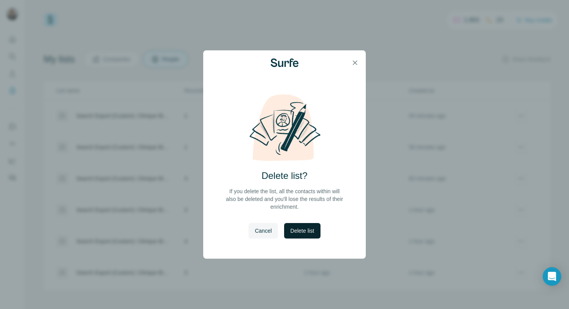
click at [320, 227] on button "Delete list" at bounding box center [302, 230] width 36 height 15
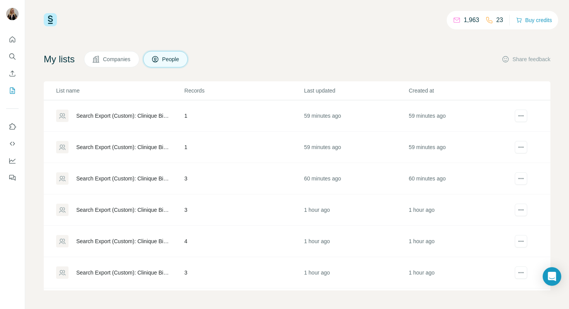
click at [233, 238] on td "4" at bounding box center [244, 241] width 120 height 31
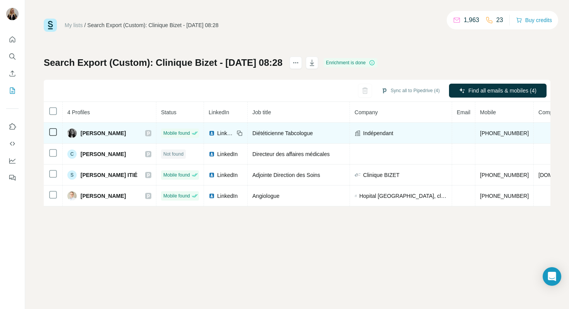
click at [512, 135] on span "[PHONE_NUMBER]" at bounding box center [504, 133] width 49 height 6
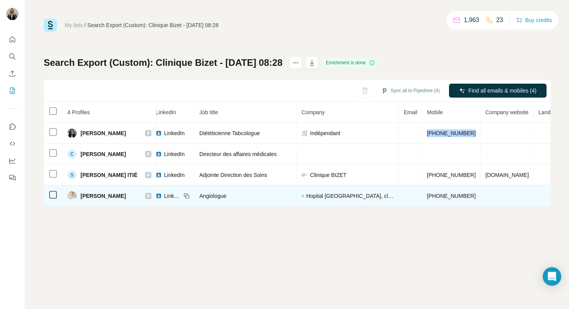
scroll to position [0, 53]
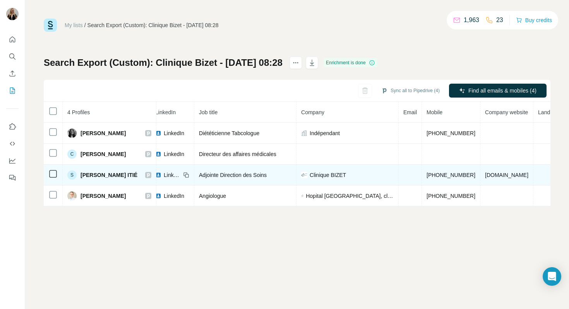
click at [449, 175] on span "[PHONE_NUMBER]" at bounding box center [451, 175] width 49 height 6
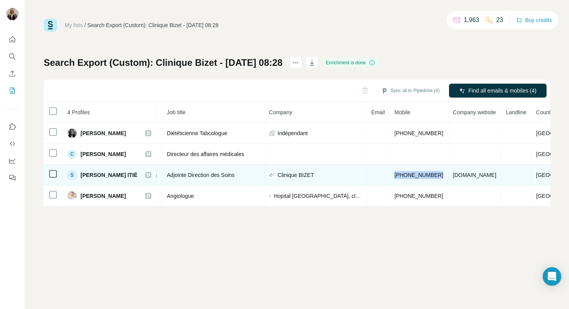
scroll to position [0, 87]
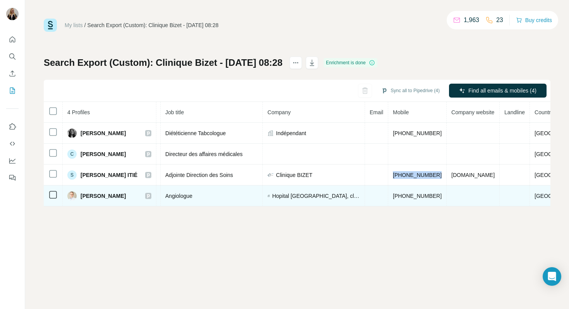
click at [401, 195] on span "[PHONE_NUMBER]" at bounding box center [417, 196] width 49 height 6
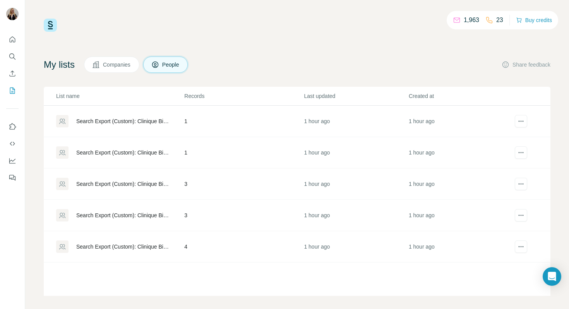
scroll to position [5, 0]
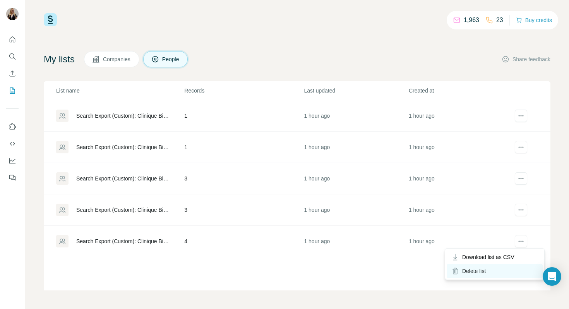
click at [502, 269] on div "Delete list" at bounding box center [495, 271] width 96 height 14
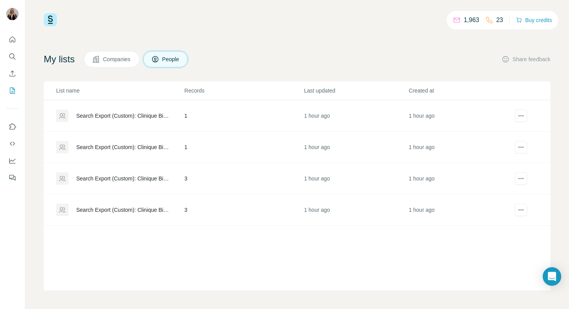
click at [266, 204] on td "3" at bounding box center [244, 209] width 120 height 31
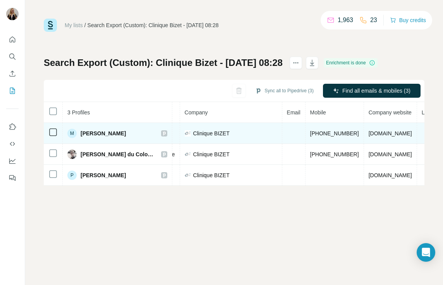
scroll to position [0, 189]
click at [322, 129] on td "[PHONE_NUMBER]" at bounding box center [331, 133] width 58 height 21
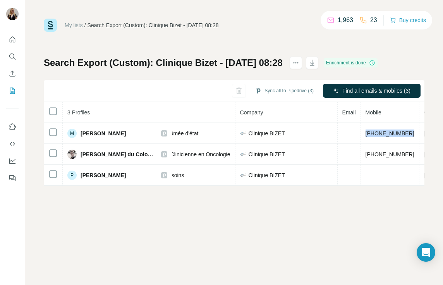
scroll to position [0, 166]
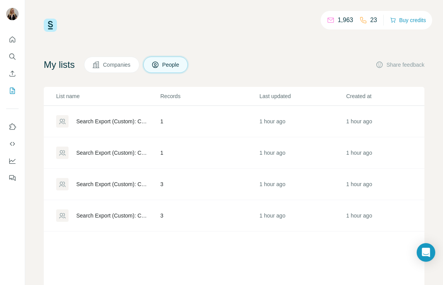
click at [410, 214] on td "1 hour ago" at bounding box center [389, 215] width 87 height 31
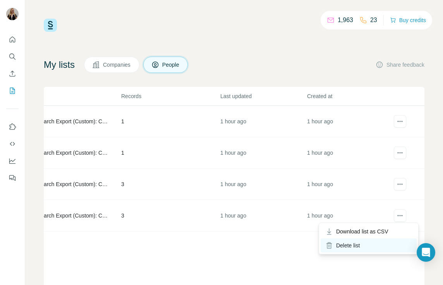
click at [372, 245] on div "Delete list" at bounding box center [369, 245] width 96 height 14
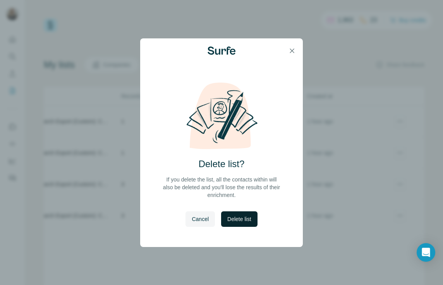
click at [240, 219] on span "Delete list" at bounding box center [239, 219] width 24 height 8
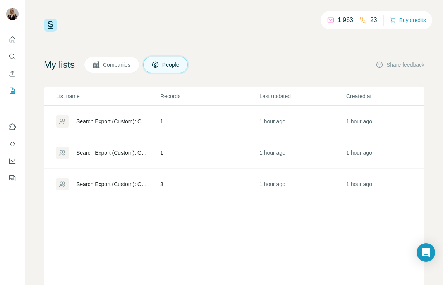
scroll to position [0, 9]
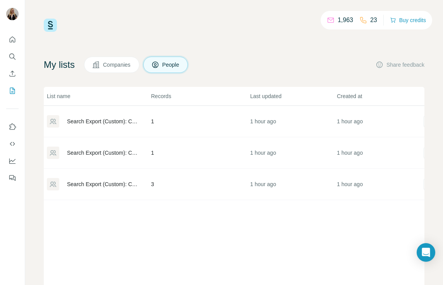
click at [236, 176] on td "3" at bounding box center [200, 183] width 99 height 31
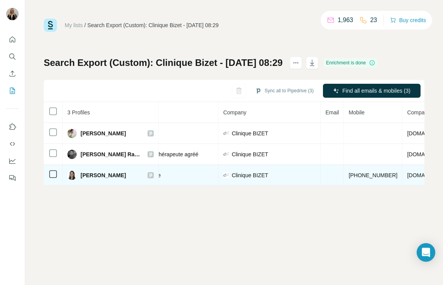
scroll to position [0, 155]
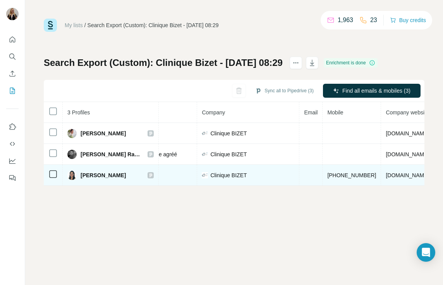
click at [350, 178] on td "[PHONE_NUMBER]" at bounding box center [351, 175] width 58 height 21
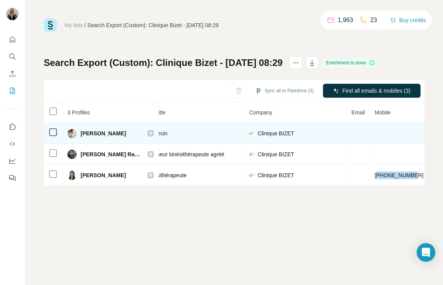
scroll to position [0, 34]
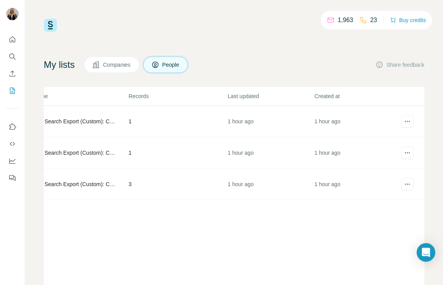
scroll to position [0, 39]
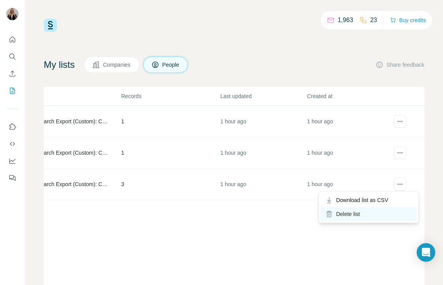
click at [368, 216] on div "Delete list" at bounding box center [369, 214] width 96 height 14
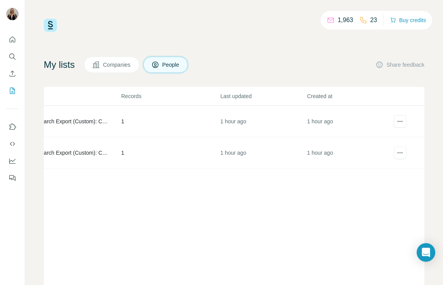
click at [183, 147] on td "1" at bounding box center [170, 152] width 99 height 31
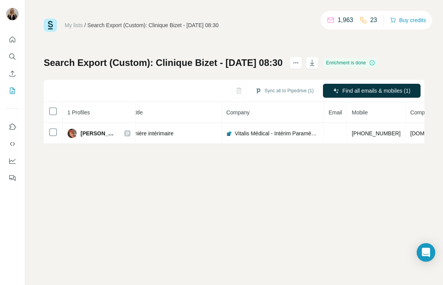
scroll to position [0, 125]
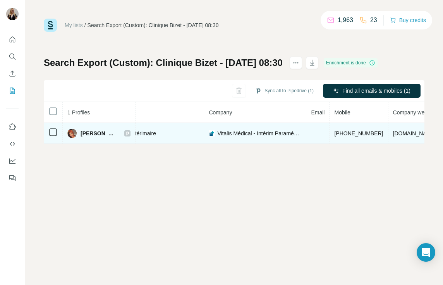
click at [110, 138] on td "[PERSON_NAME]" at bounding box center [99, 133] width 73 height 21
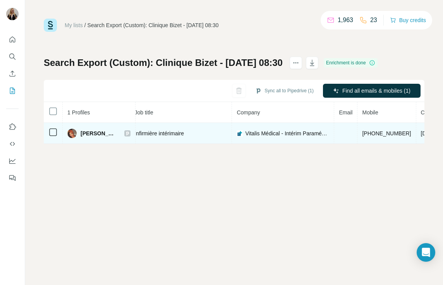
scroll to position [0, 0]
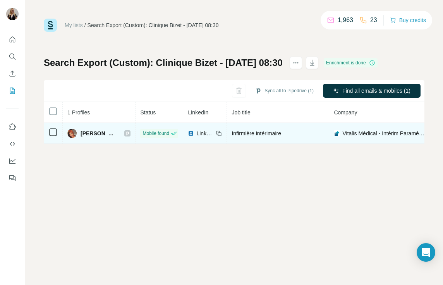
click at [196, 132] on span "LinkedIn" at bounding box center [204, 133] width 17 height 8
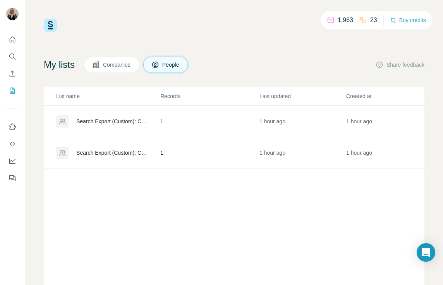
click at [151, 111] on td "Search Export (Custom): Clinique Bizet - [DATE] 08:30" at bounding box center [102, 121] width 116 height 31
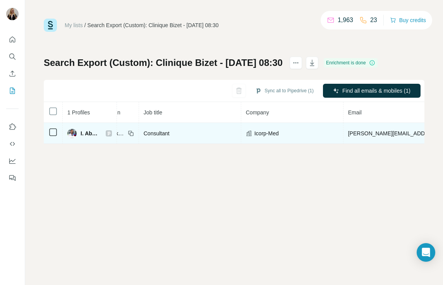
scroll to position [0, 93]
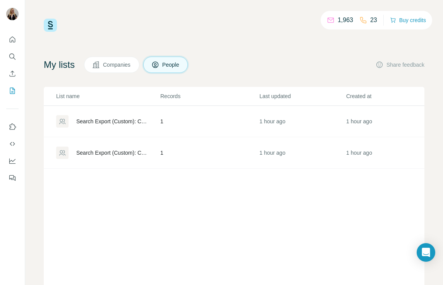
click at [264, 151] on td "1 hour ago" at bounding box center [302, 152] width 87 height 31
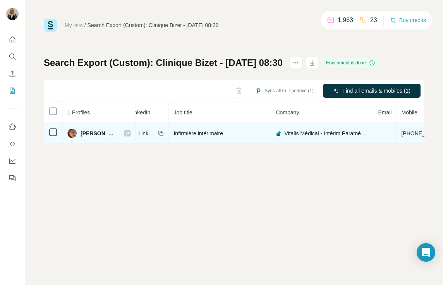
scroll to position [0, 194]
click at [280, 132] on span "[PHONE_NUMBER]" at bounding box center [290, 133] width 49 height 6
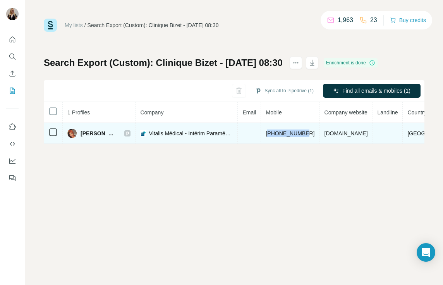
click at [280, 132] on span "[PHONE_NUMBER]" at bounding box center [290, 133] width 49 height 6
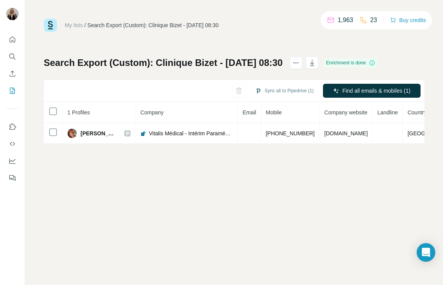
click at [288, 154] on div "My lists / Search Export (Custom): Clinique Bizet - [DATE] 08:30 1,963 23 Buy c…" at bounding box center [234, 142] width 418 height 285
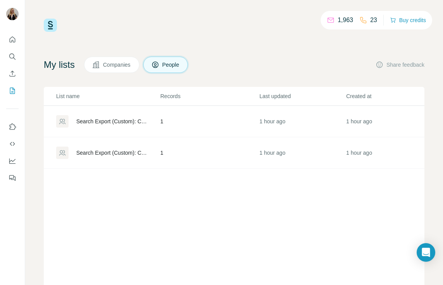
scroll to position [0, 39]
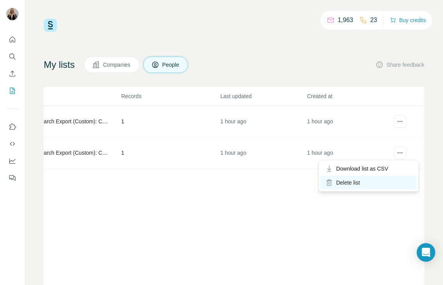
click at [374, 185] on div "Delete list" at bounding box center [369, 182] width 96 height 14
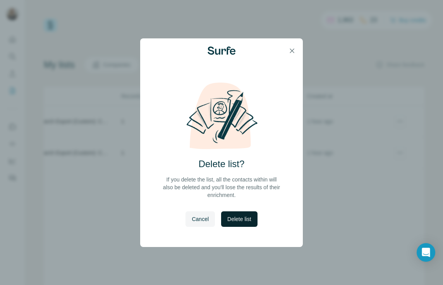
click at [251, 221] on span "Delete list" at bounding box center [239, 219] width 24 height 8
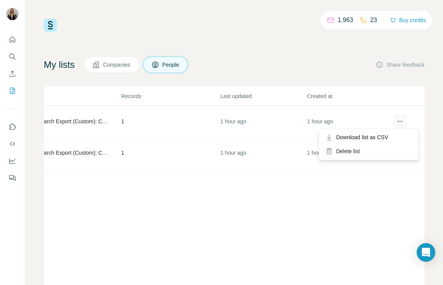
click at [402, 126] on button "actions" at bounding box center [400, 121] width 12 height 12
click at [379, 150] on div "Delete list" at bounding box center [369, 151] width 96 height 14
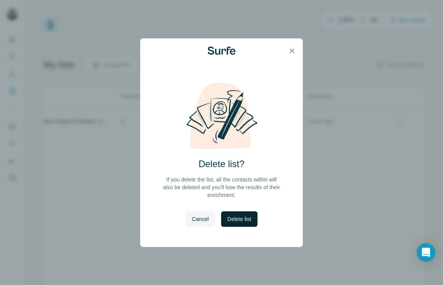
click at [240, 221] on span "Delete list" at bounding box center [239, 219] width 24 height 8
